Goal: Task Accomplishment & Management: Manage account settings

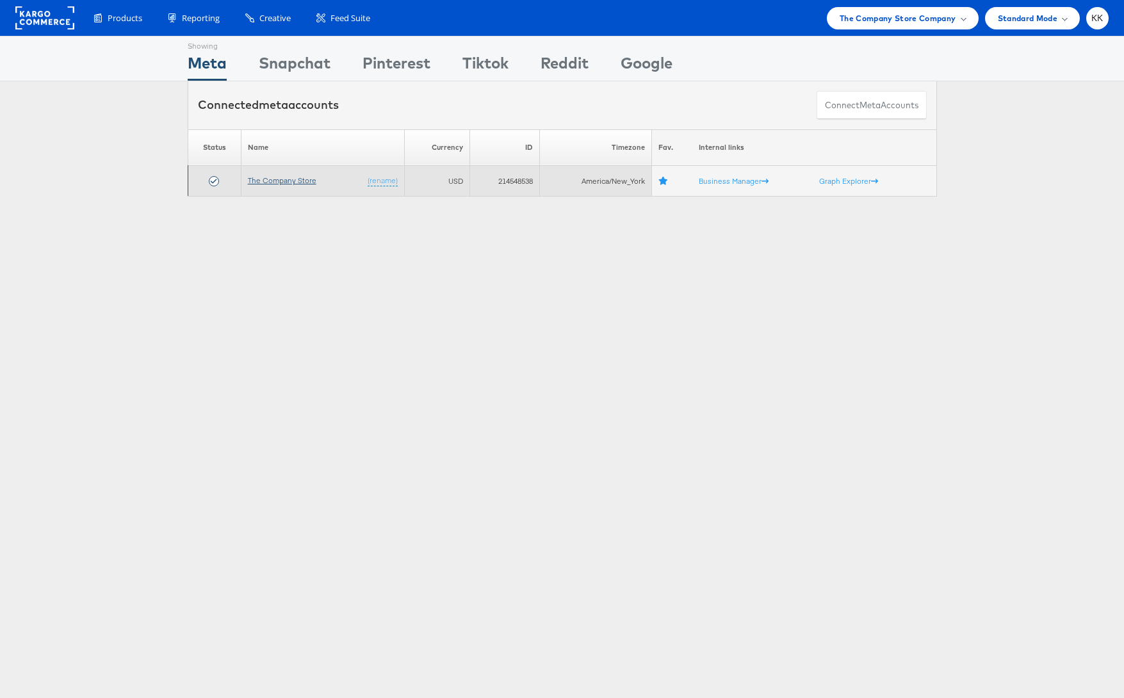
click at [307, 180] on link "The Company Store" at bounding box center [282, 180] width 69 height 10
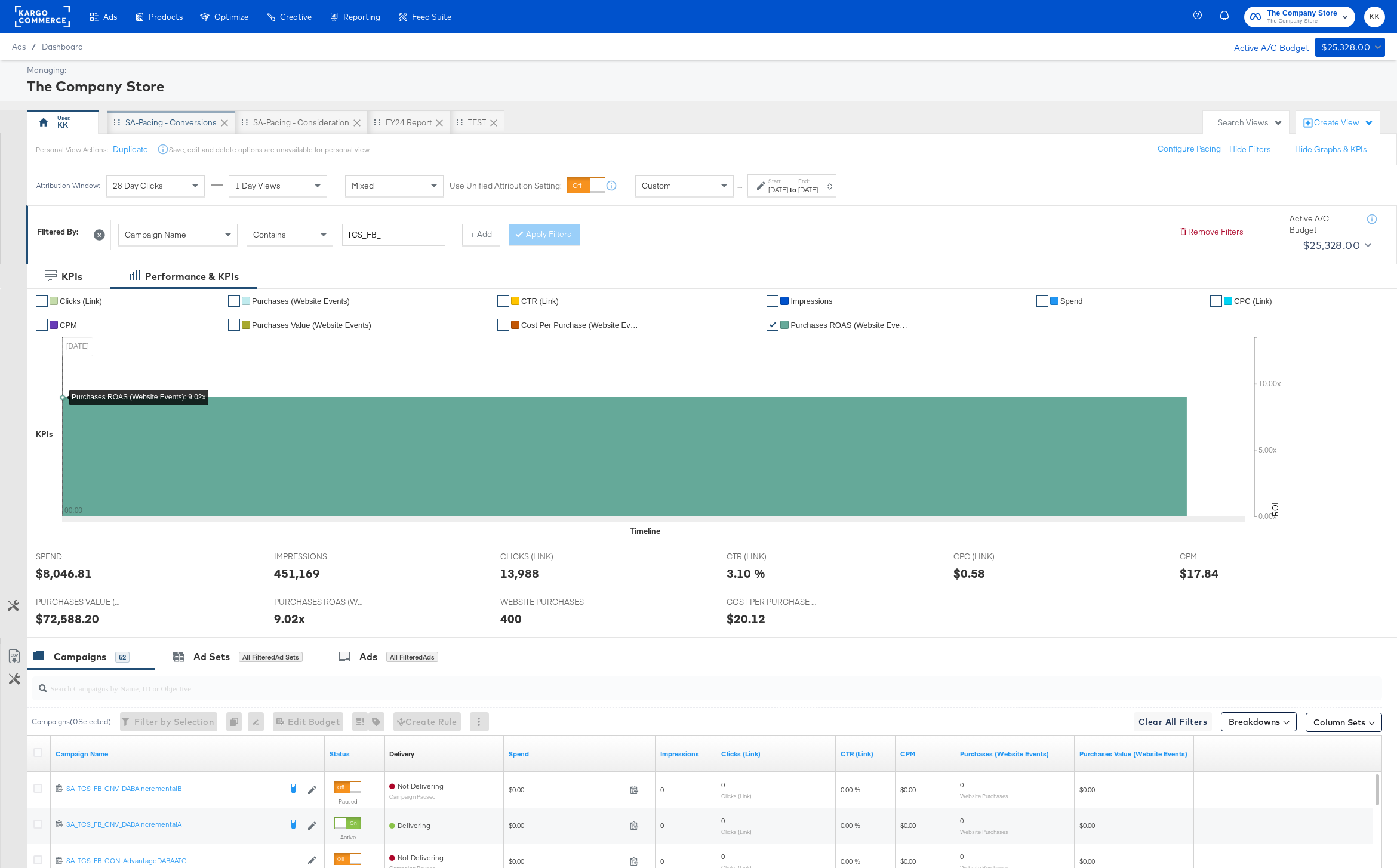
click at [167, 115] on div "SA-Pacing - Conversions" at bounding box center [171, 122] width 128 height 24
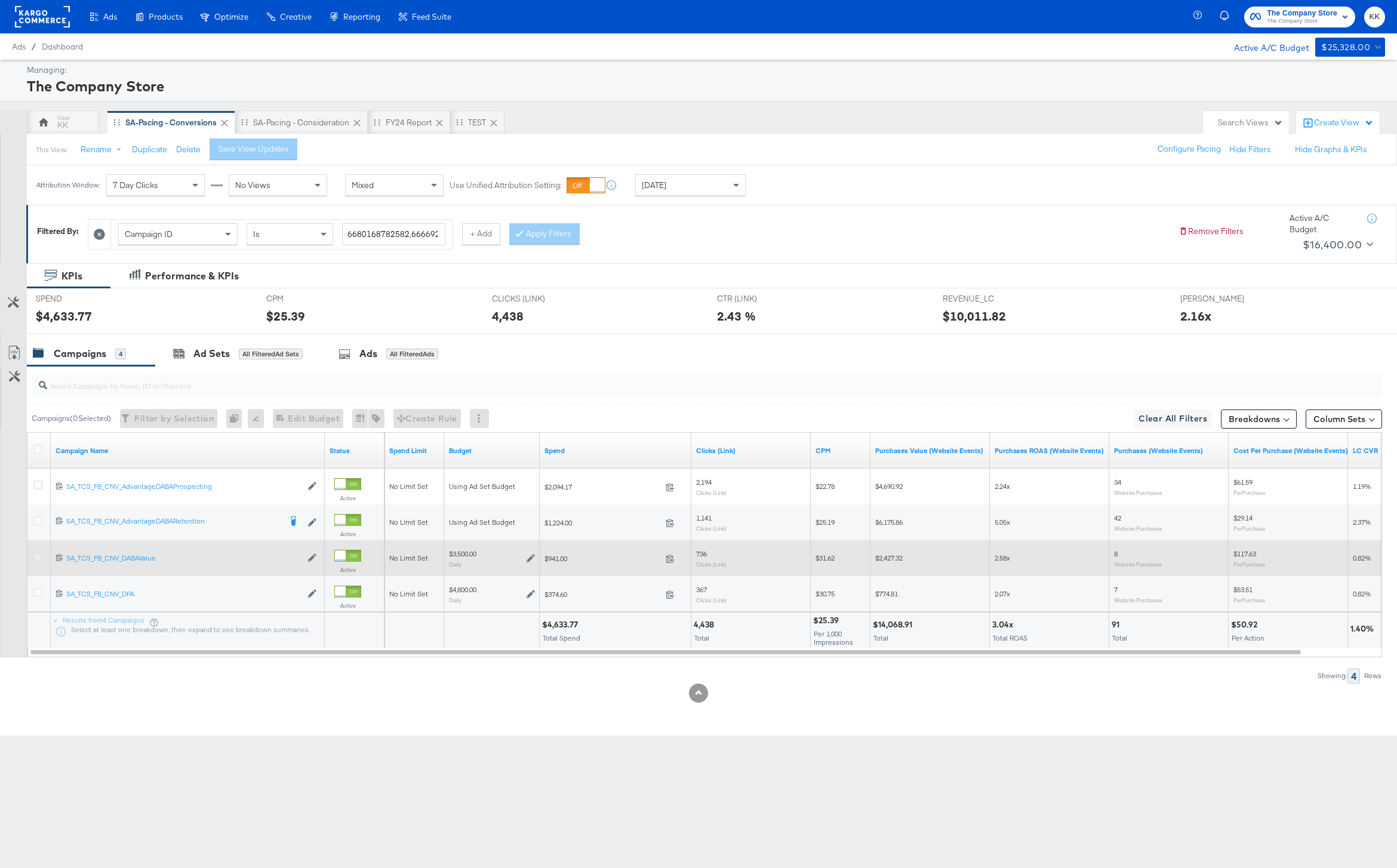
click at [35, 560] on icon at bounding box center [38, 557] width 9 height 9
click at [0, 0] on input "checkbox" at bounding box center [0, 0] width 0 height 0
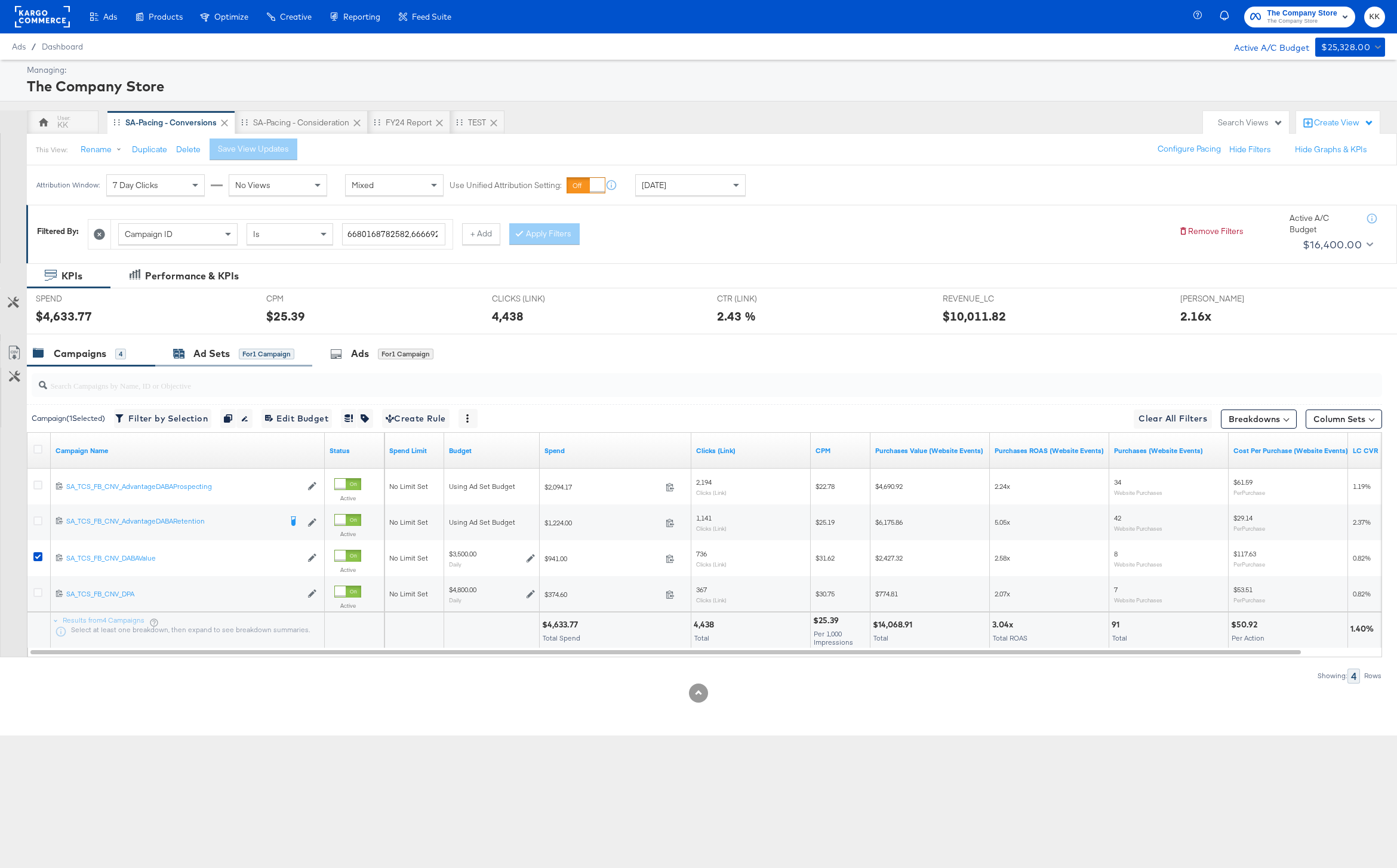
click at [189, 353] on div "Ad Sets for 1 Campaign" at bounding box center [234, 353] width 121 height 14
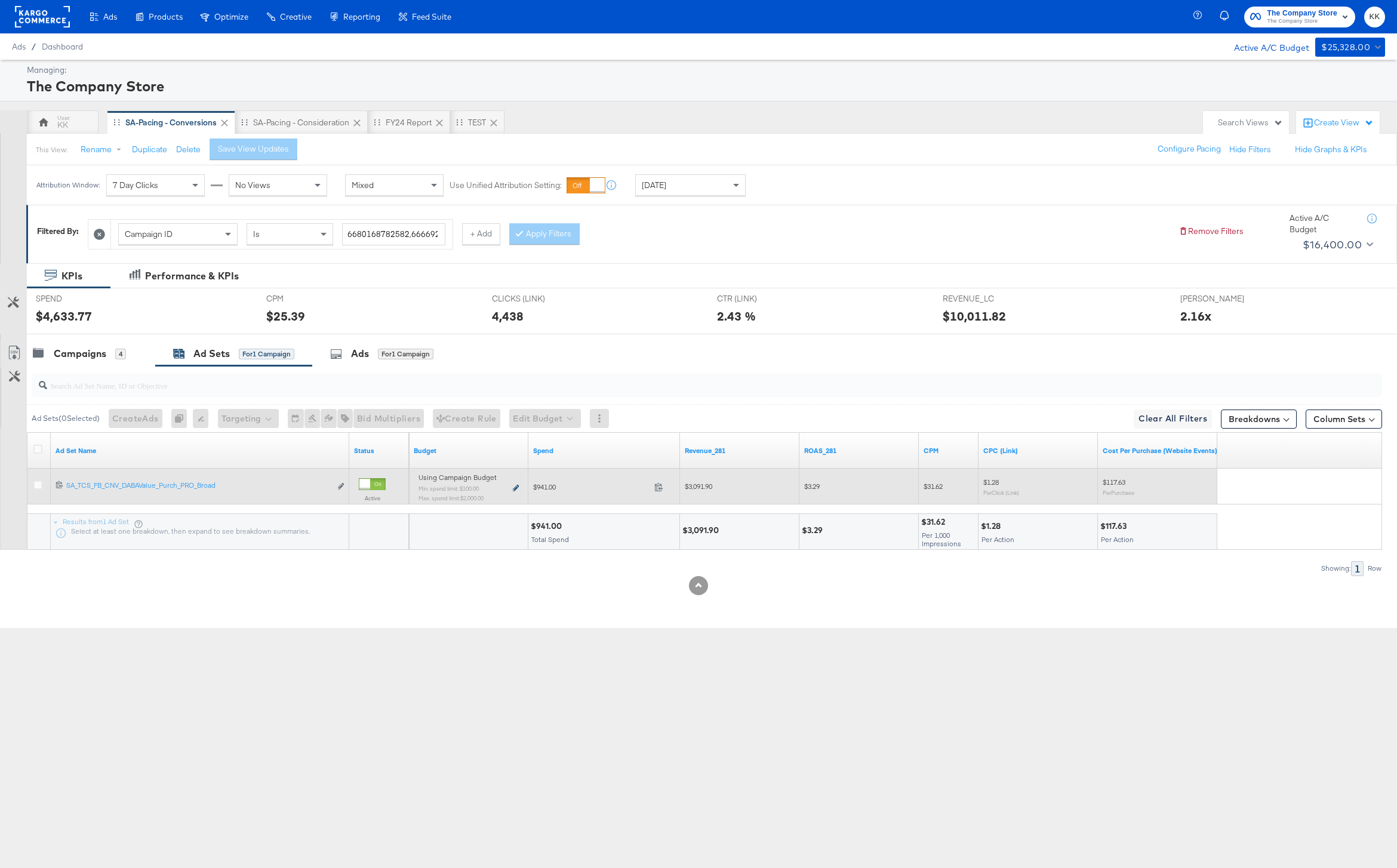
click at [514, 489] on icon at bounding box center [516, 488] width 6 height 7
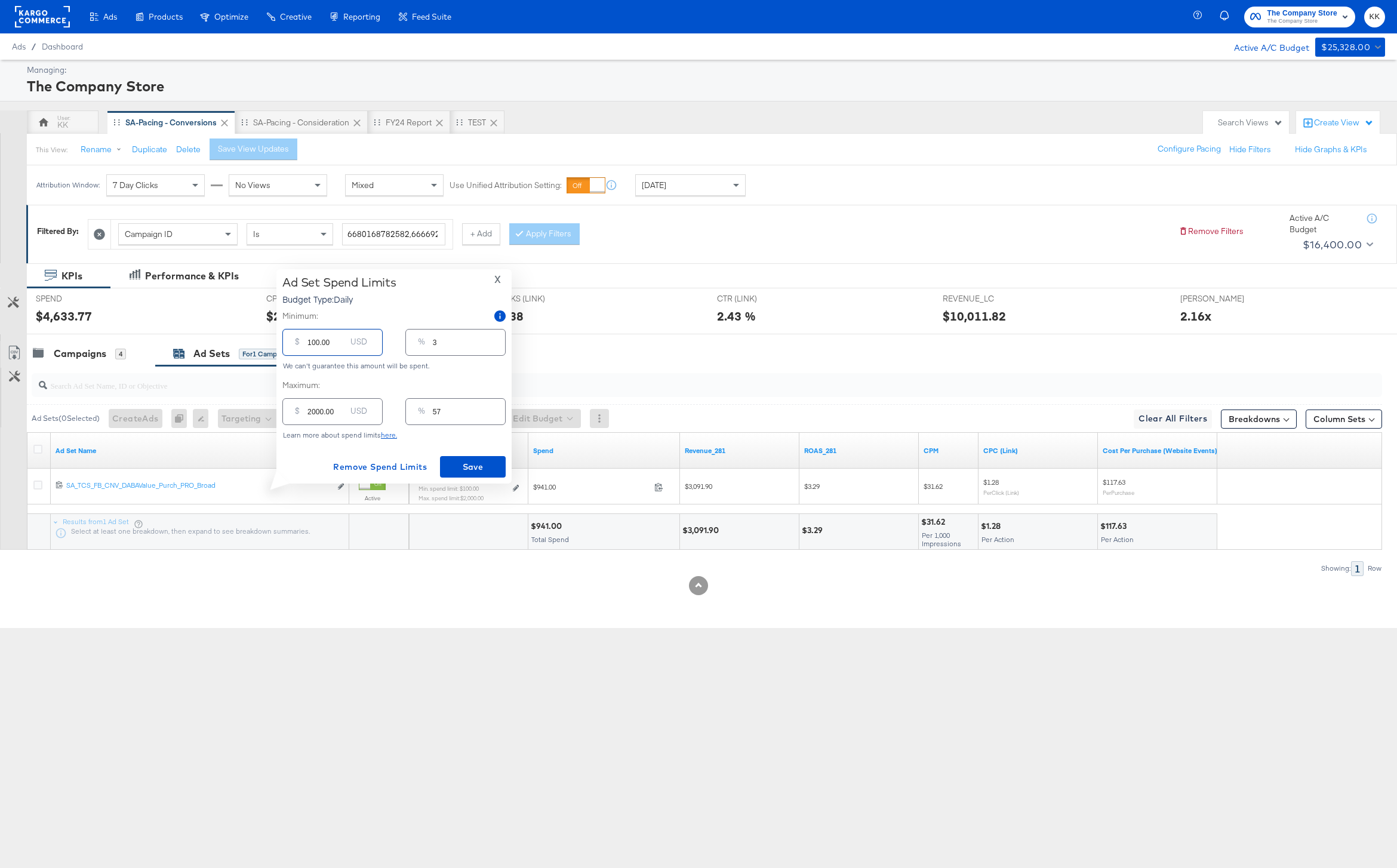
click at [311, 347] on input "100.00" at bounding box center [326, 338] width 38 height 26
click at [313, 340] on input "100.00" at bounding box center [326, 338] width 38 height 26
type input "00.00"
type input "0"
type input "900.00"
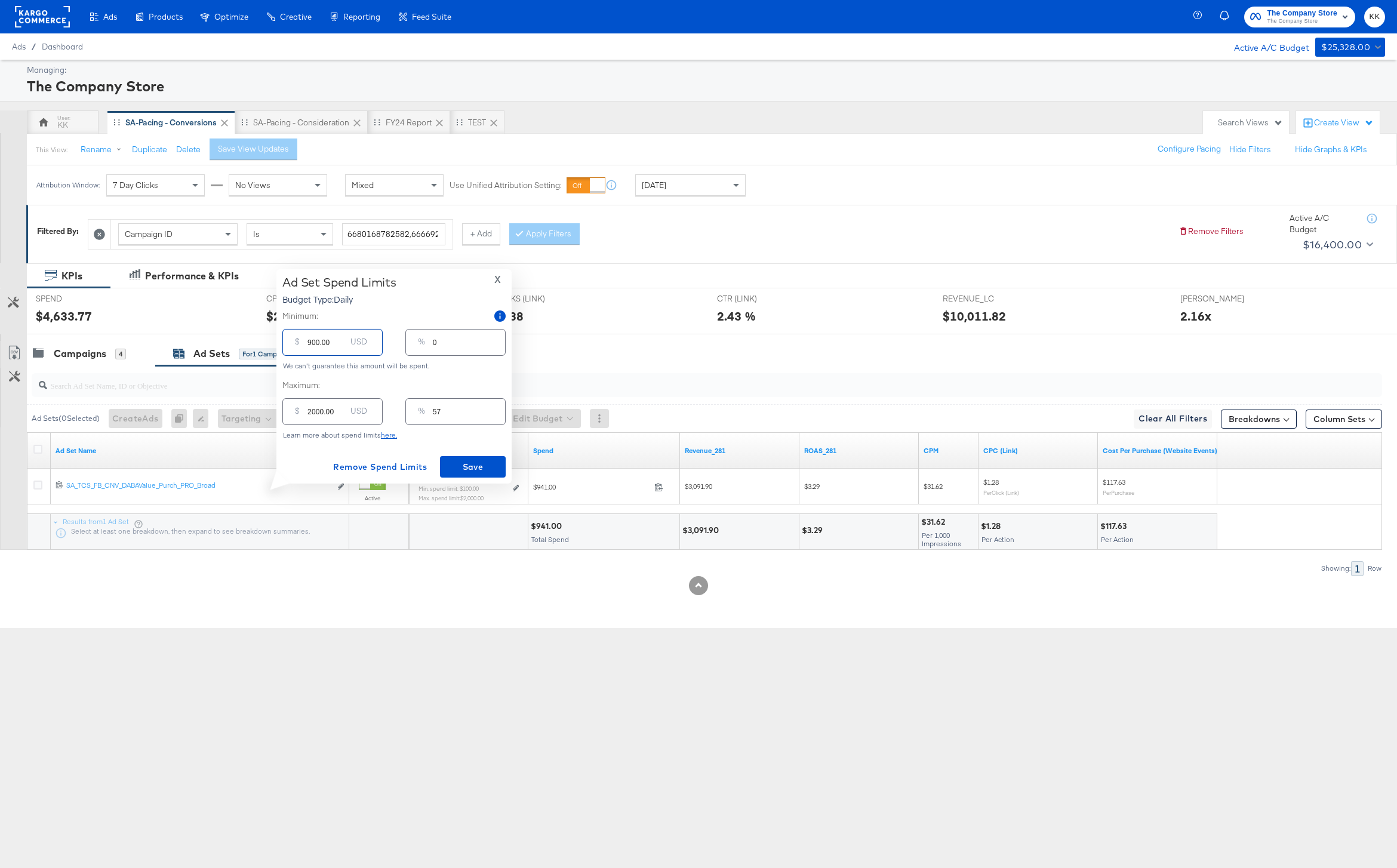
type input "26"
type input "900.00"
click at [492, 450] on div "Ad Set Spend Limits Budget Type: Daily X Minimum: $ 900.00 USD % 26 We can't gu…" at bounding box center [394, 376] width 224 height 202
click at [481, 465] on span "Save" at bounding box center [473, 467] width 56 height 15
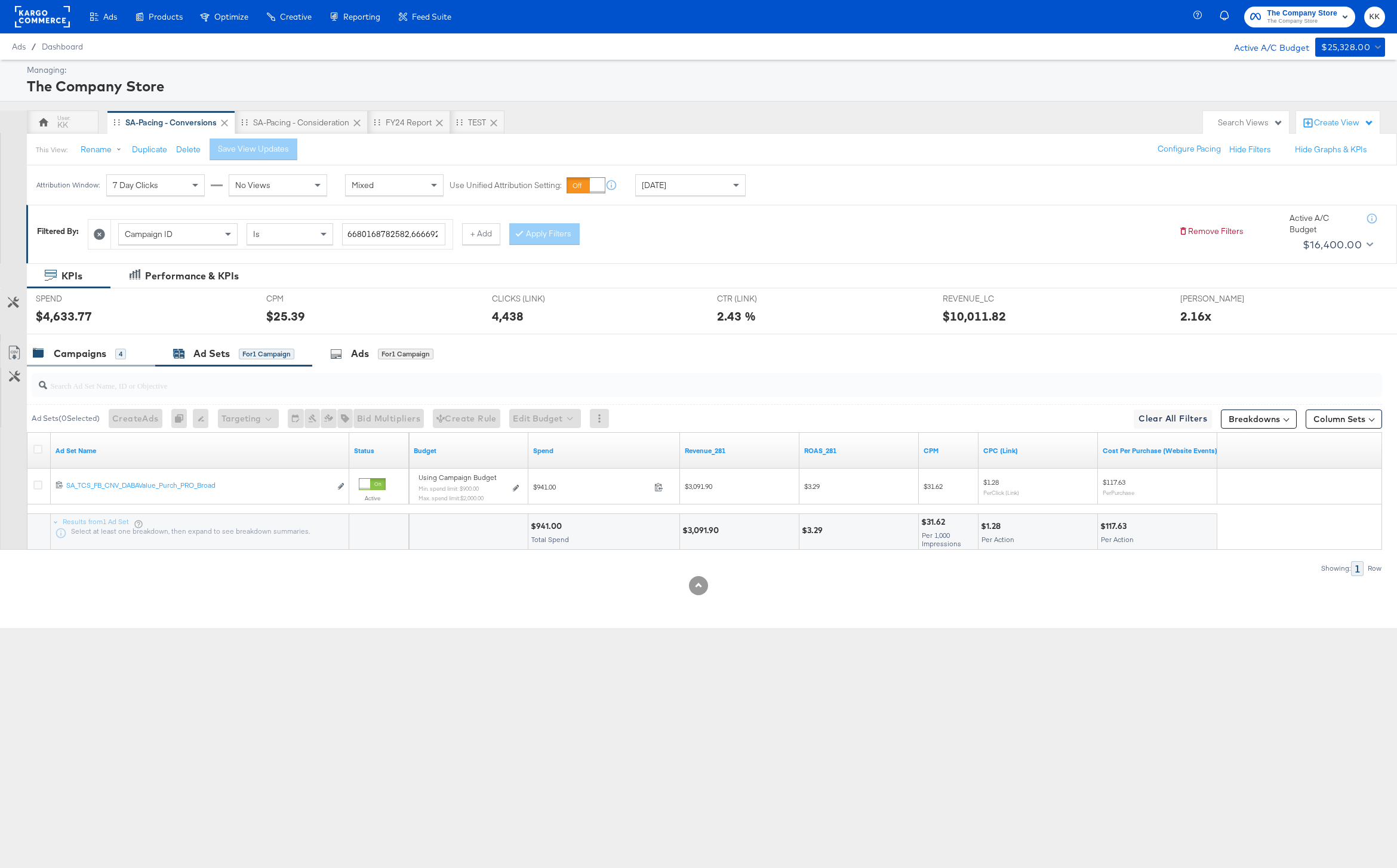
click at [85, 359] on div "Campaigns" at bounding box center [80, 353] width 52 height 14
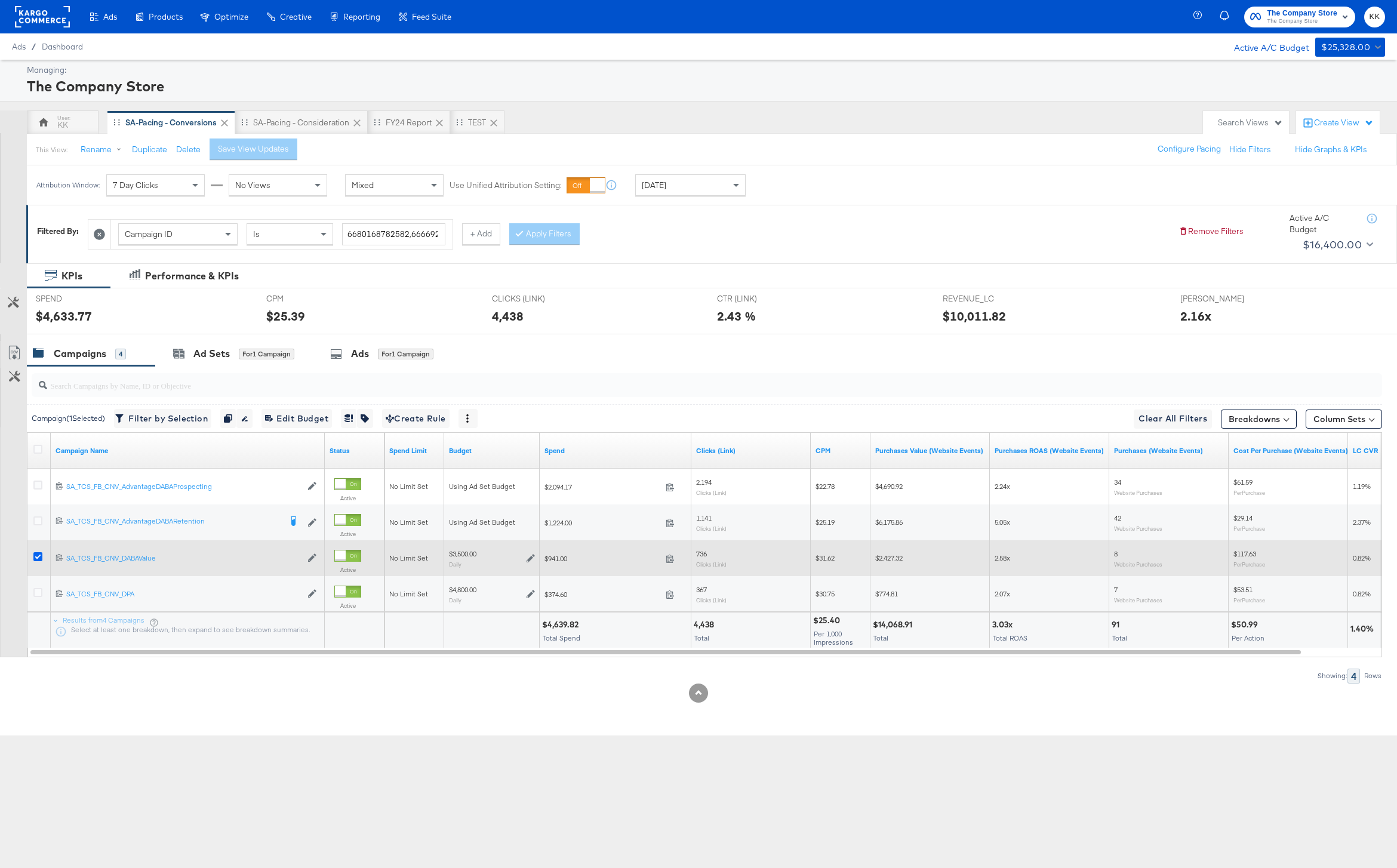
click at [35, 557] on icon at bounding box center [38, 557] width 9 height 9
click at [0, 0] on input "checkbox" at bounding box center [0, 0] width 0 height 0
